Goal: Task Accomplishment & Management: Use online tool/utility

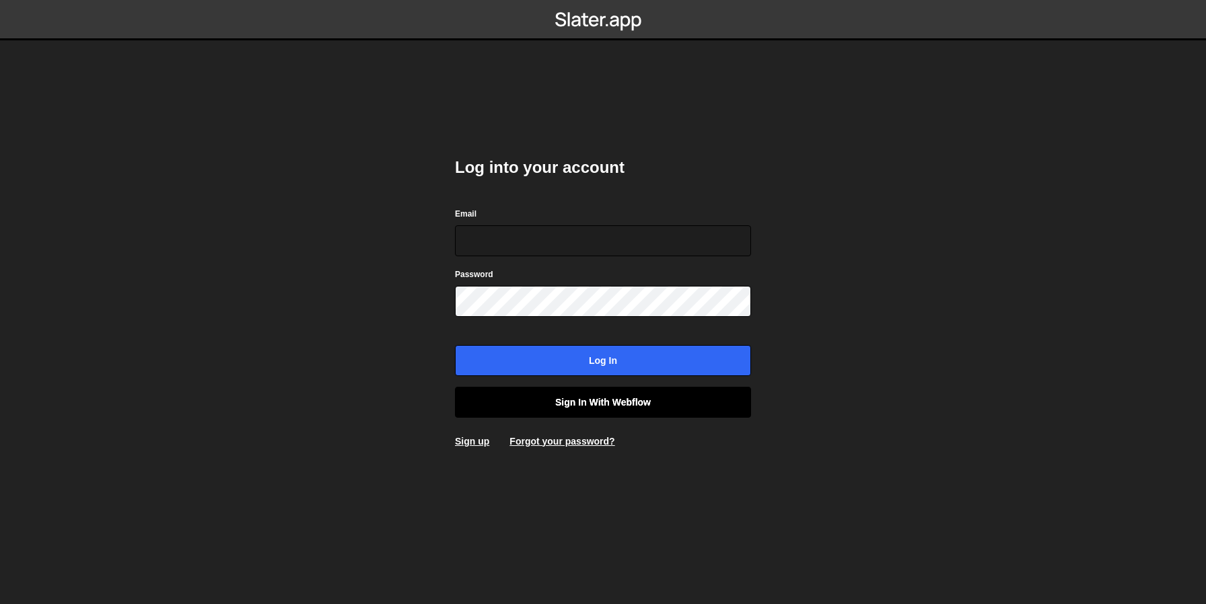
type input "[EMAIL_ADDRESS][DOMAIN_NAME]"
click at [612, 412] on link "Sign in with Webflow" at bounding box center [603, 402] width 296 height 31
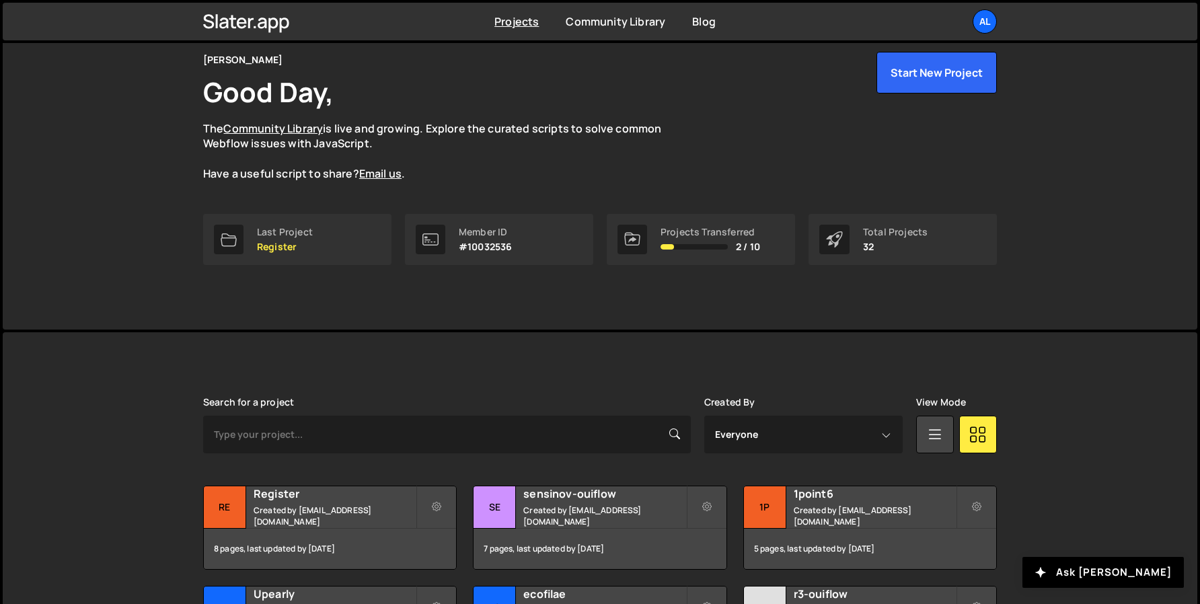
scroll to position [205, 0]
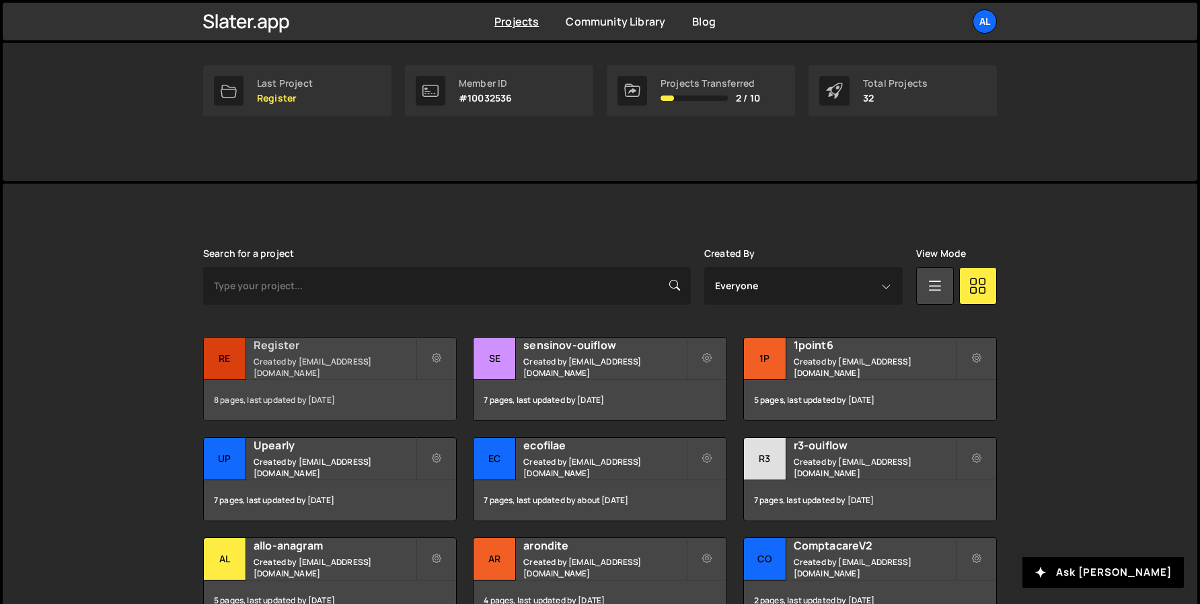
click at [222, 364] on div "Re" at bounding box center [225, 359] width 42 height 42
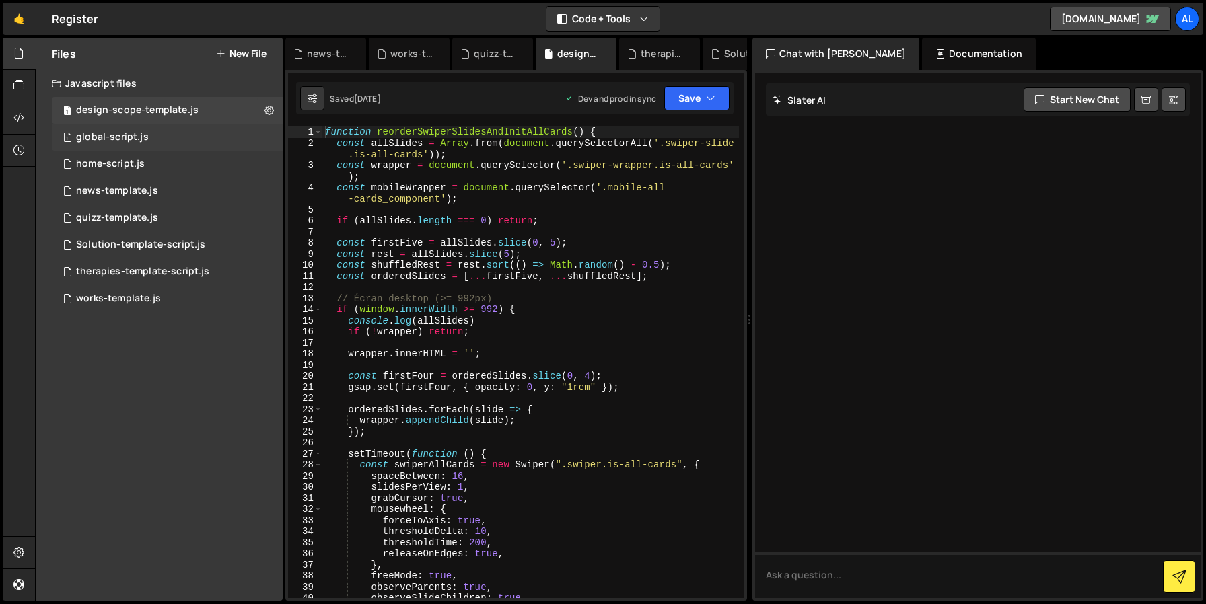
click at [148, 126] on div "1 global-script.js 0" at bounding box center [167, 137] width 231 height 27
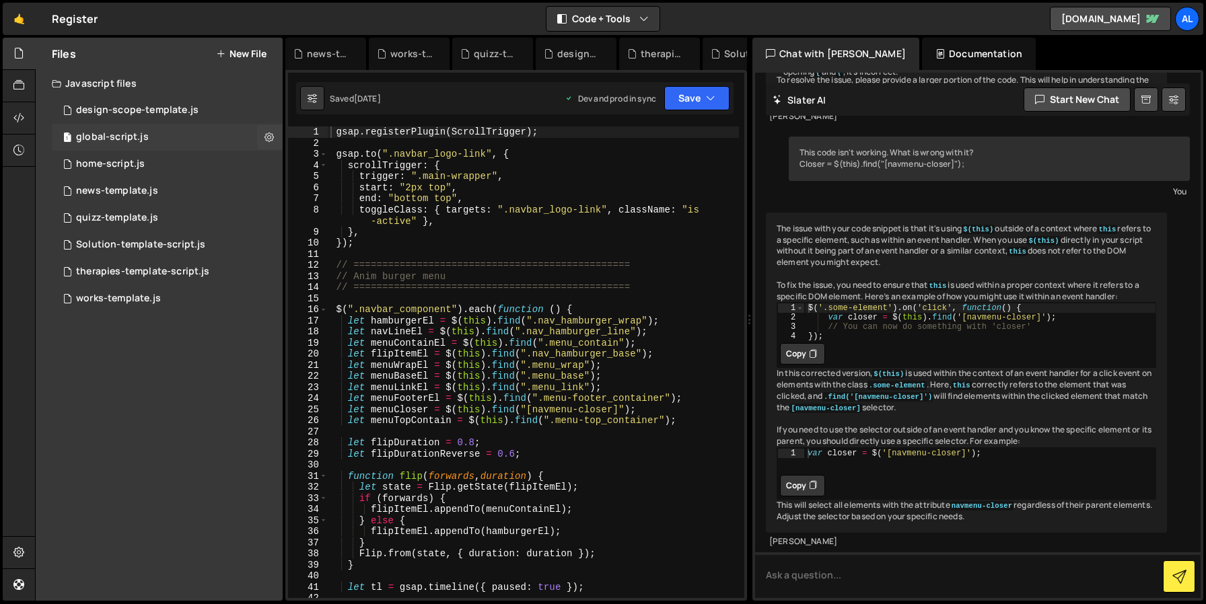
scroll to position [477, 0]
click at [149, 169] on div "1 home-script.js 0" at bounding box center [167, 164] width 231 height 27
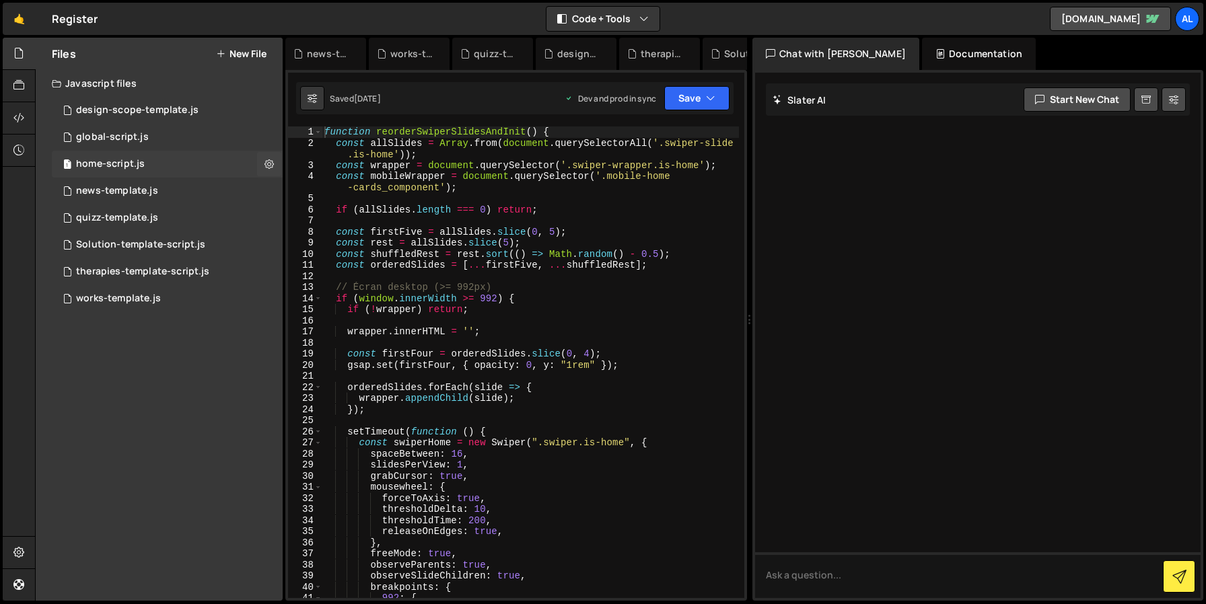
scroll to position [0, 0]
click at [151, 199] on div "1 news-template.js 0" at bounding box center [167, 191] width 231 height 27
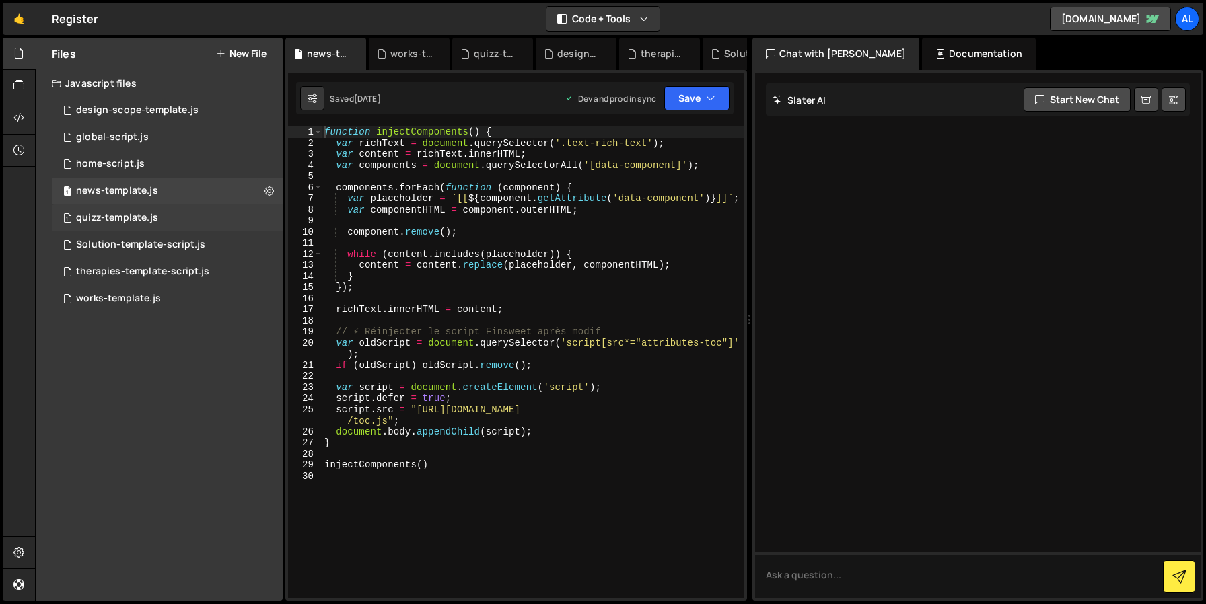
click at [146, 222] on div "quizz-template.js" at bounding box center [117, 218] width 82 height 12
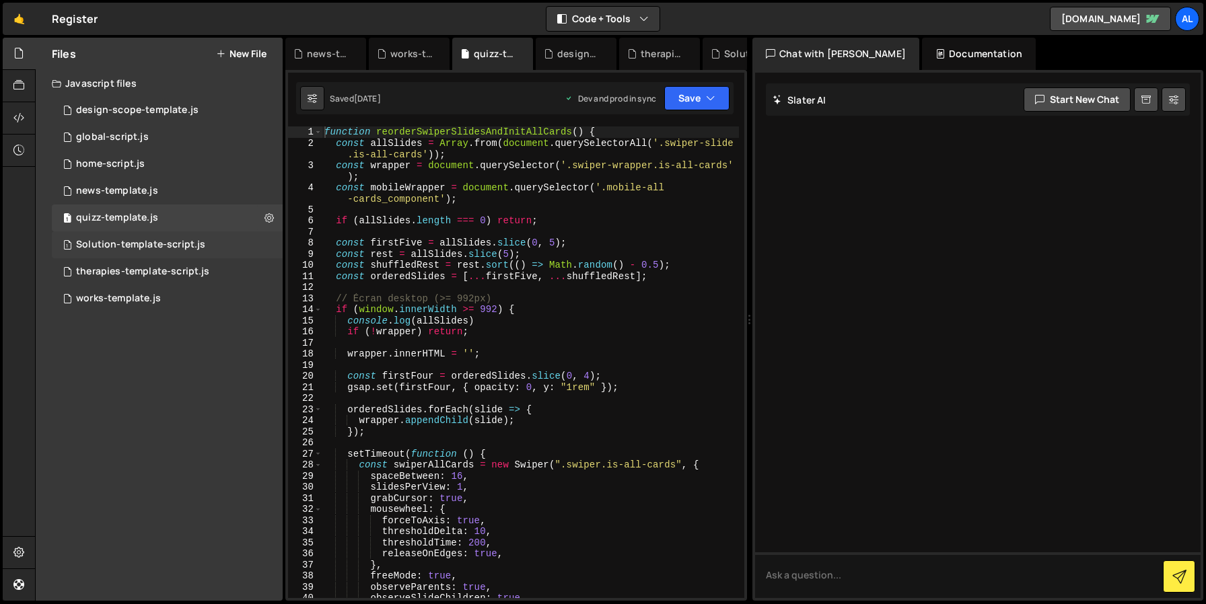
click at [149, 243] on div "Solution-template-script.js" at bounding box center [140, 245] width 129 height 12
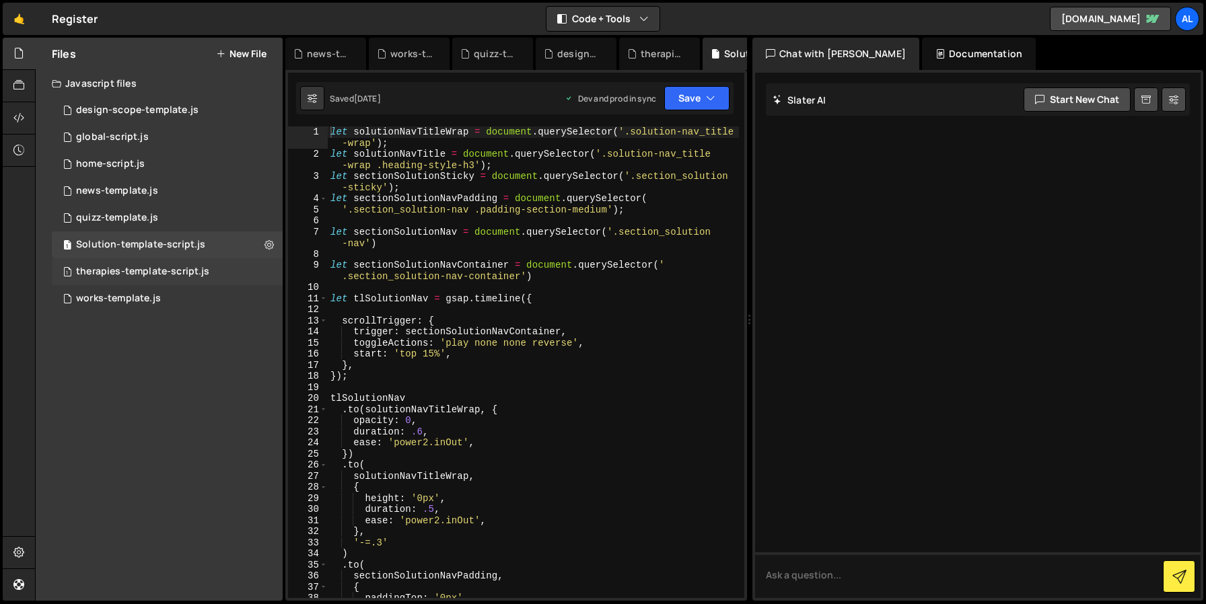
click at [153, 264] on div "1 therapies-template-script.js 0" at bounding box center [167, 271] width 231 height 27
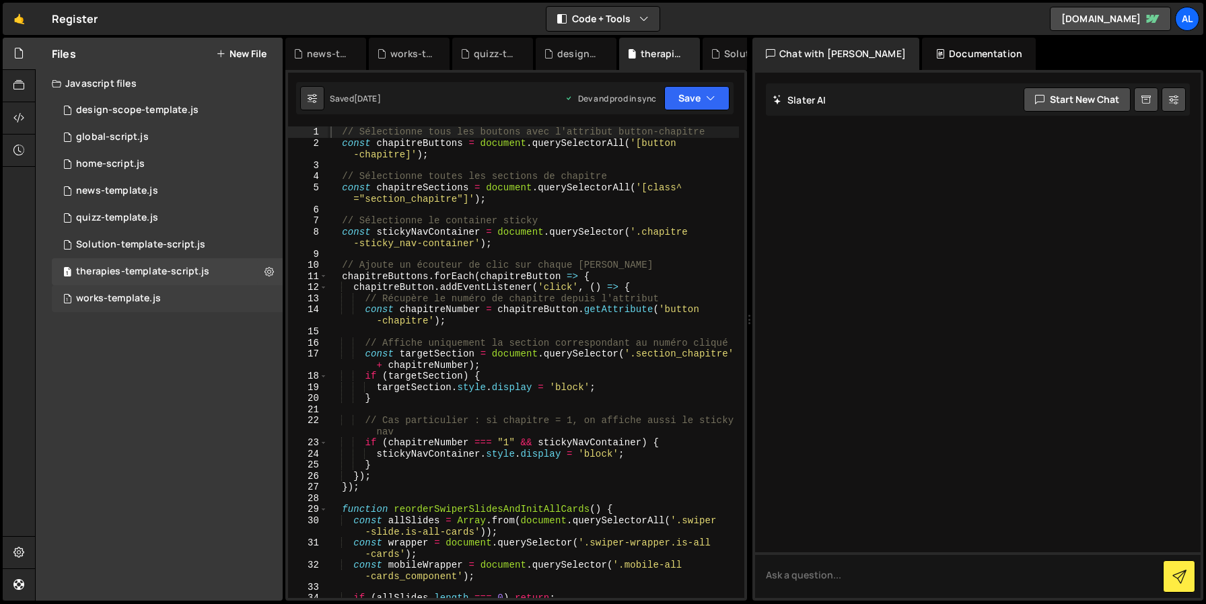
click at [157, 299] on div "works-template.js" at bounding box center [118, 299] width 85 height 12
